Goal: Use online tool/utility: Utilize a website feature to perform a specific function

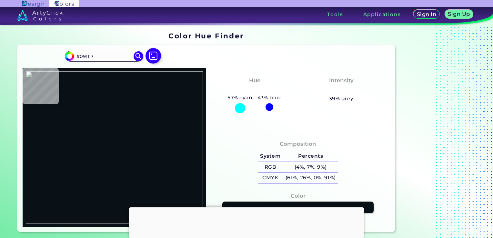
type input "#000000"
type input "#350000"
type input "#de0000"
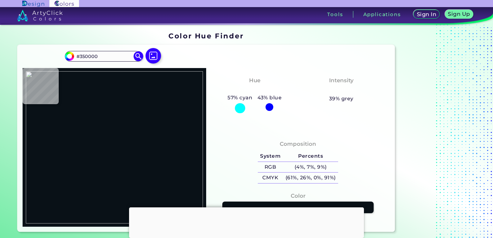
type input "#DE0000"
type input "#fe0000"
type input "#FE0000"
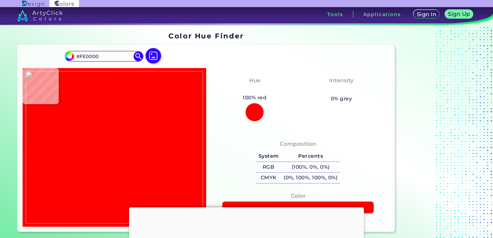
click at [119, 147] on img at bounding box center [114, 147] width 177 height 152
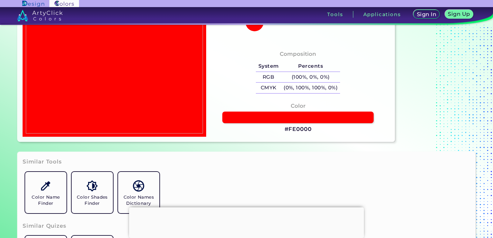
scroll to position [102, 0]
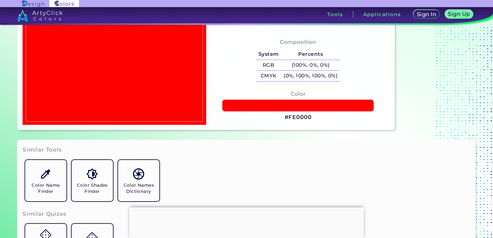
click at [291, 116] on h3 "#FE0000" at bounding box center [297, 118] width 27 height 8
